Goal: Task Accomplishment & Management: Manage account settings

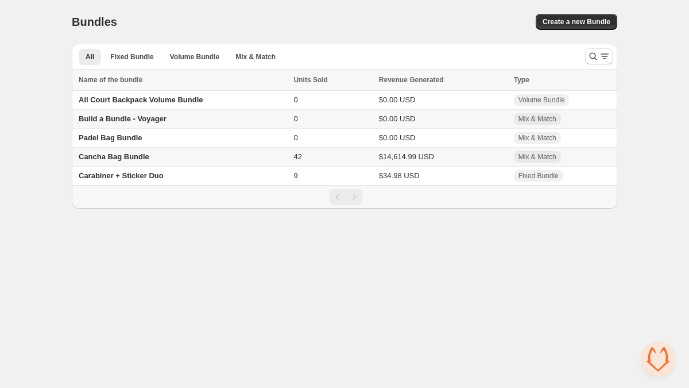
click at [129, 120] on span "Build a Bundle - Voyager" at bounding box center [123, 118] width 88 height 9
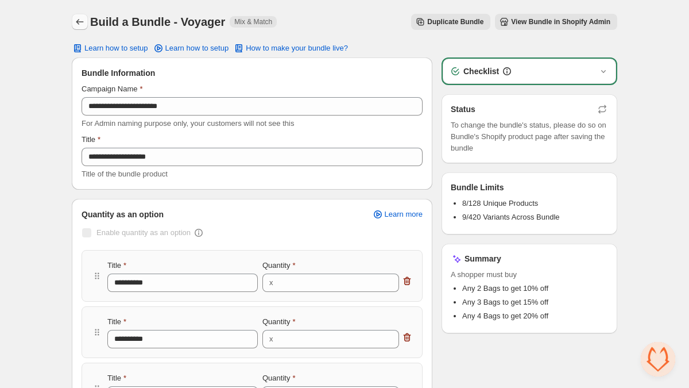
click at [76, 22] on icon "Back" at bounding box center [79, 21] width 11 height 11
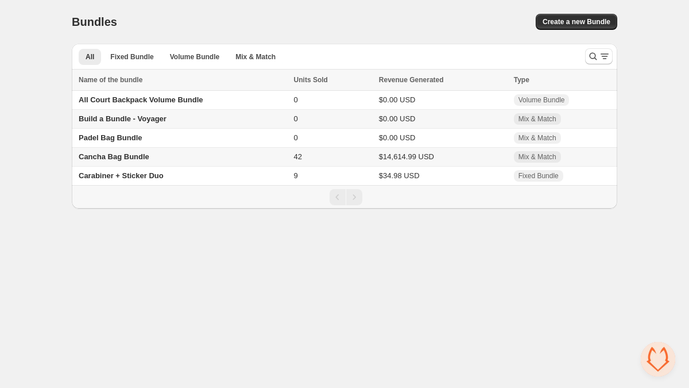
click at [117, 155] on span "Cancha Bag Bundle" at bounding box center [114, 156] width 71 height 9
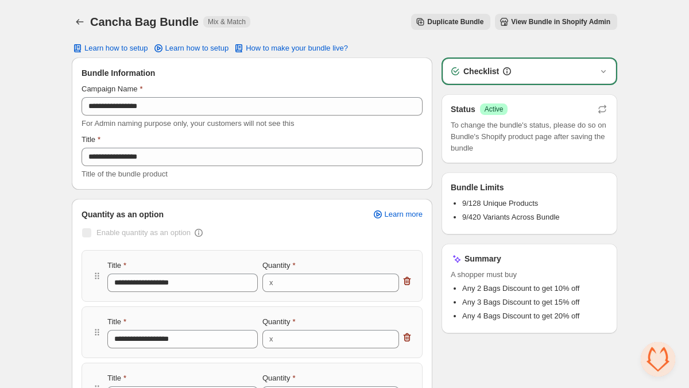
click at [537, 69] on div "Checklist" at bounding box center [530, 70] width 160 height 11
click at [581, 72] on div "Checklist" at bounding box center [530, 70] width 160 height 11
click at [606, 74] on icon "button" at bounding box center [603, 70] width 11 height 11
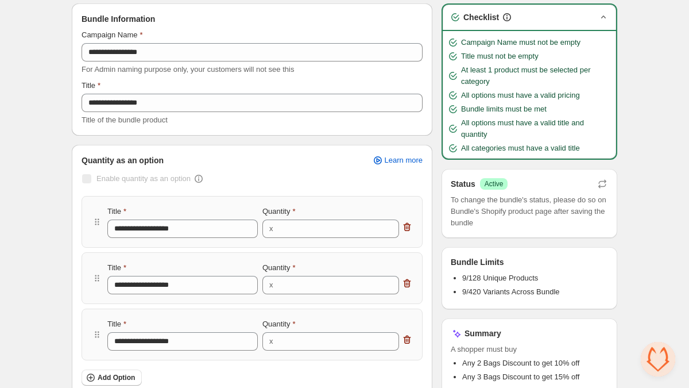
scroll to position [23, 0]
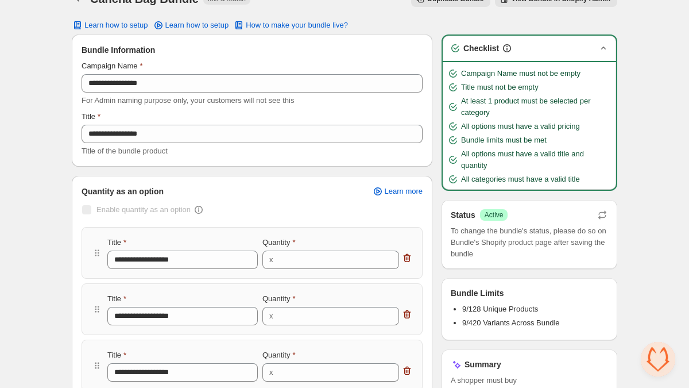
click at [595, 45] on div "Checklist" at bounding box center [530, 48] width 160 height 11
click at [603, 49] on icon "button" at bounding box center [603, 48] width 11 height 11
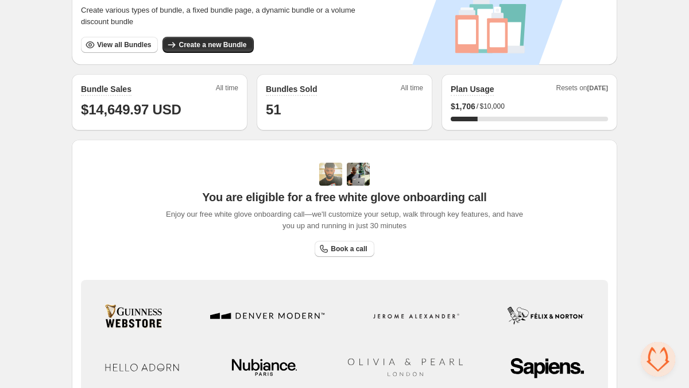
scroll to position [337, 0]
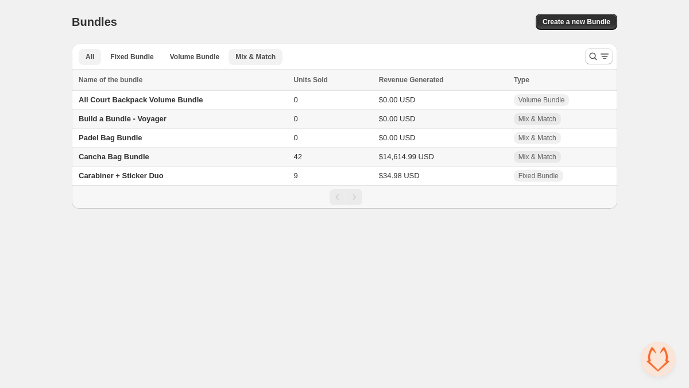
click at [253, 50] on button "Mix & Match" at bounding box center [256, 57] width 54 height 16
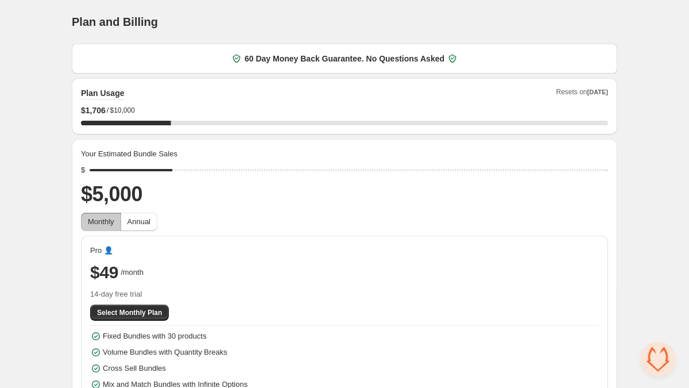
click at [345, 33] on div "Plan and Billing. This page is ready Plan and Billing" at bounding box center [345, 22] width 546 height 44
click at [232, 17] on div "Plan and Billing" at bounding box center [345, 22] width 546 height 16
